Goal: Task Accomplishment & Management: Manage account settings

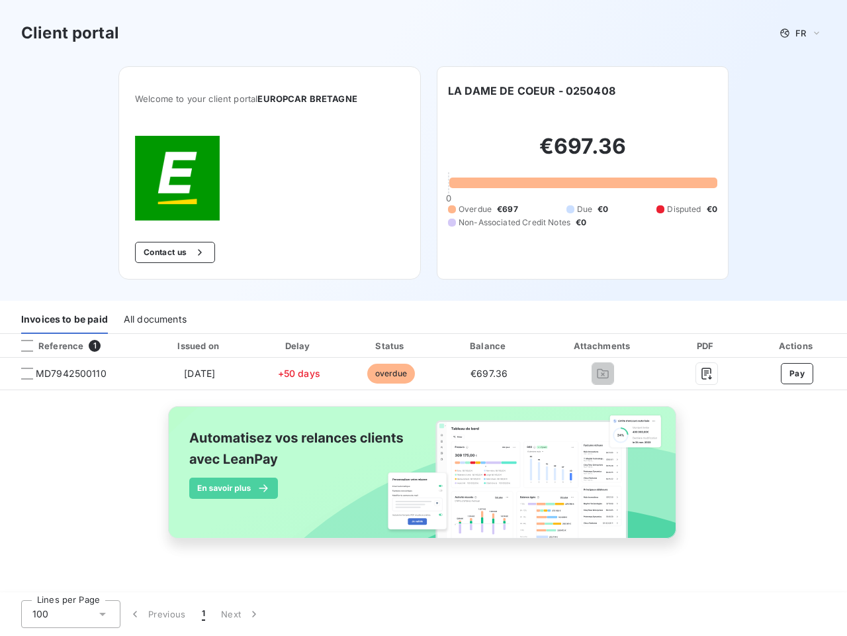
click at [424, 318] on div "Invoices to be paid All documents" at bounding box center [423, 320] width 847 height 28
click at [801, 33] on span "FR" at bounding box center [801, 33] width 11 height 11
click at [173, 252] on button "Contact us" at bounding box center [175, 252] width 80 height 21
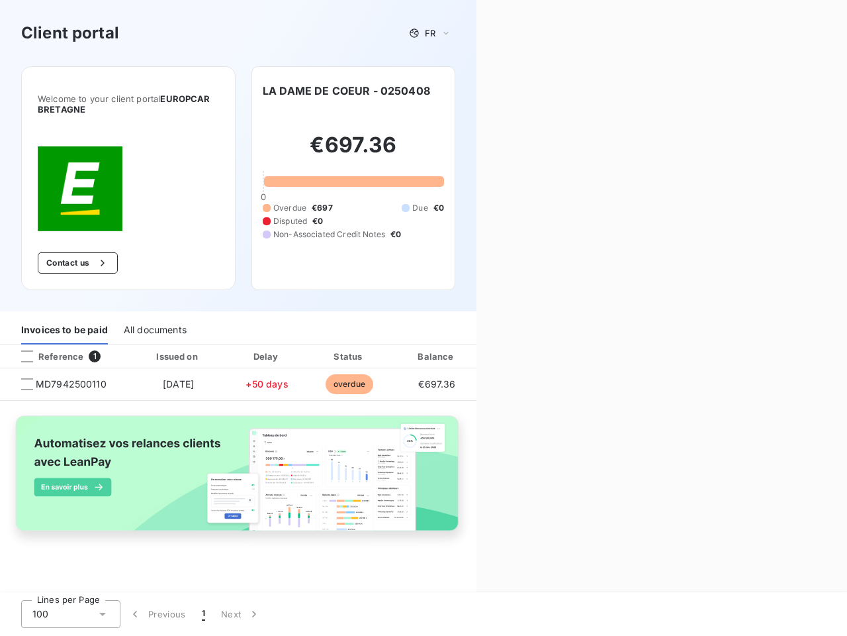
click at [532, 91] on div "Contact us Fill out the form below, and a member of our team will get back to y…" at bounding box center [662, 318] width 371 height 636
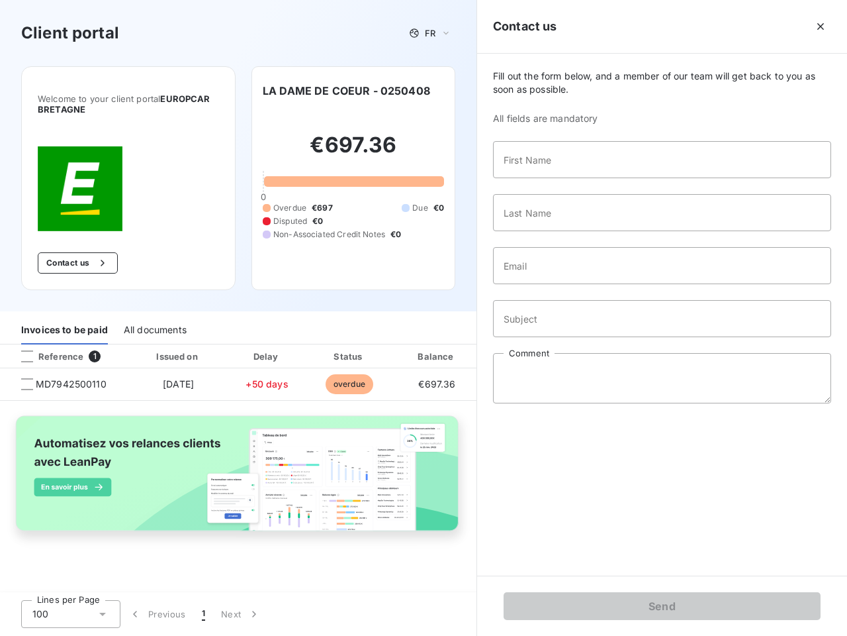
click at [64, 320] on div "Invoices to be paid" at bounding box center [64, 330] width 87 height 28
click at [154, 320] on div "All documents" at bounding box center [155, 330] width 63 height 28
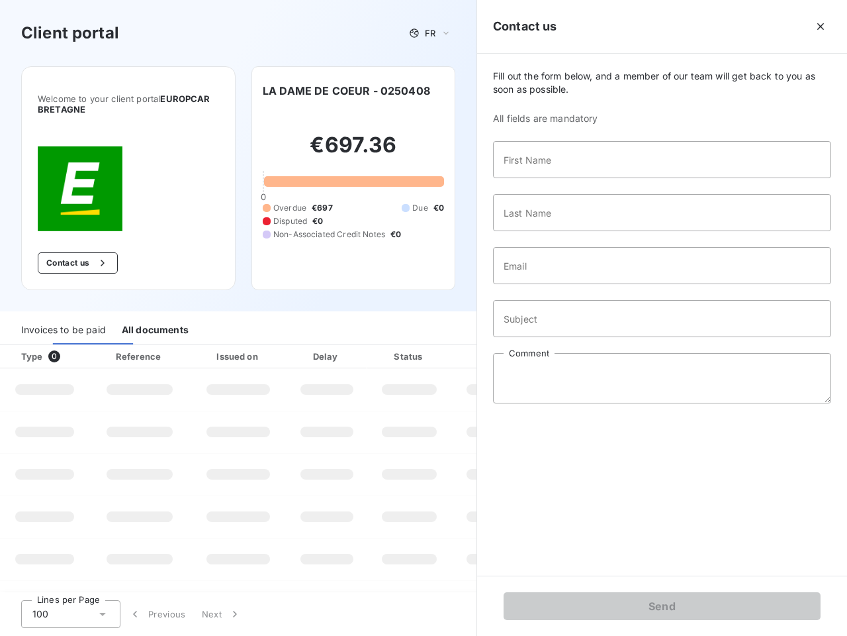
click at [72, 346] on th "Type 0" at bounding box center [44, 356] width 89 height 24
click at [27, 346] on th "Type 0" at bounding box center [44, 356] width 89 height 24
click at [199, 346] on th "Issued on" at bounding box center [238, 356] width 97 height 24
click at [299, 346] on th "Delay" at bounding box center [327, 356] width 81 height 24
